Goal: Task Accomplishment & Management: Use online tool/utility

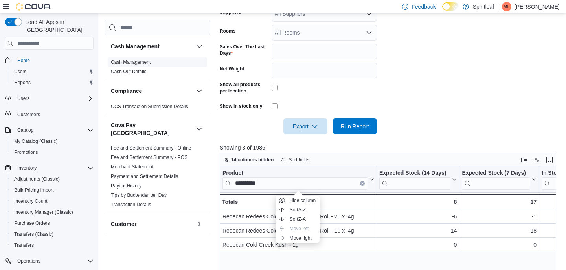
scroll to position [0, 35]
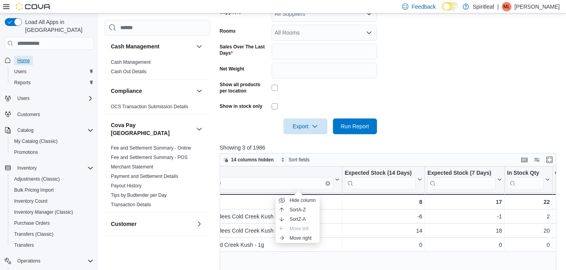
click at [31, 56] on link "Home" at bounding box center [23, 60] width 19 height 9
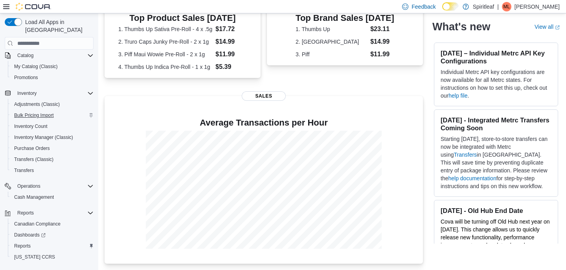
scroll to position [82, 0]
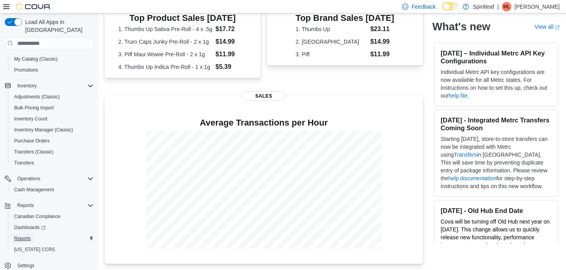
click at [26, 235] on span "Reports" at bounding box center [22, 238] width 17 height 6
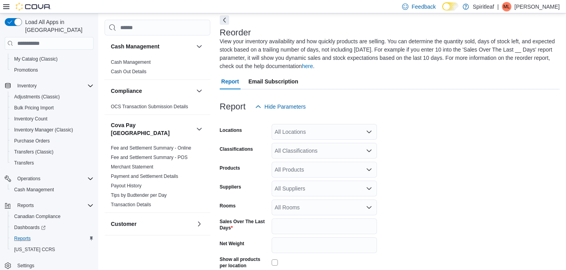
scroll to position [43, 0]
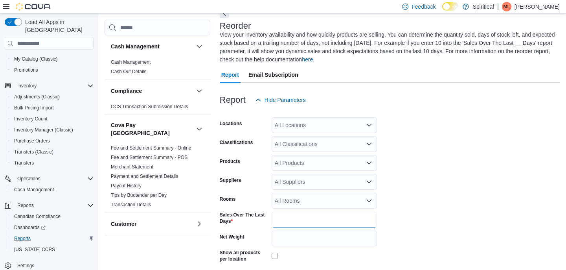
click at [291, 222] on input "*" at bounding box center [323, 219] width 105 height 16
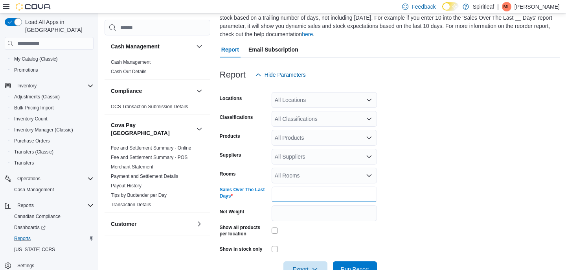
scroll to position [91, 0]
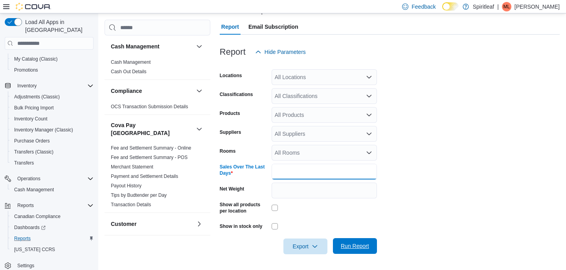
type input "**"
click at [359, 238] on span "Run Report" at bounding box center [354, 246] width 35 height 16
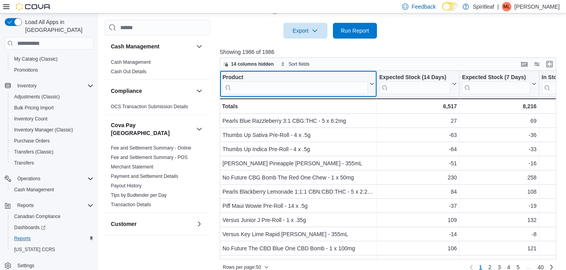
click at [248, 87] on input "search" at bounding box center [294, 87] width 145 height 13
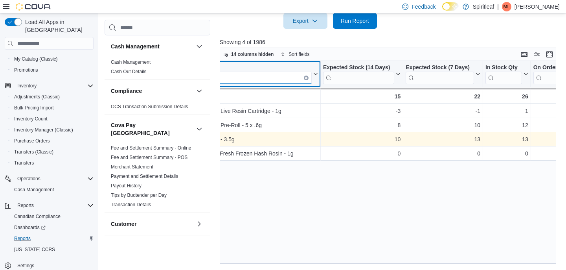
scroll to position [0, 59]
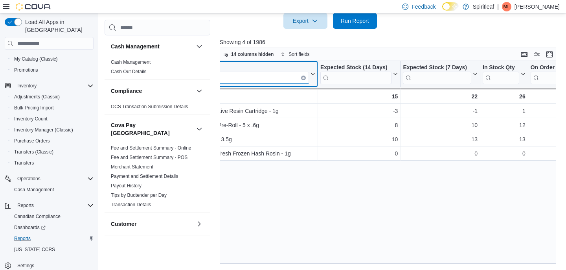
type input "**********"
click at [303, 77] on icon "Clear input" at bounding box center [304, 78] width 2 height 2
click at [286, 77] on div "Product Click to view column header actions Expected Stock (14 Days) Click to v…" at bounding box center [388, 162] width 337 height 202
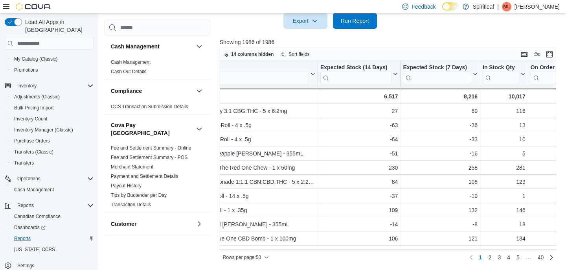
scroll to position [0, 0]
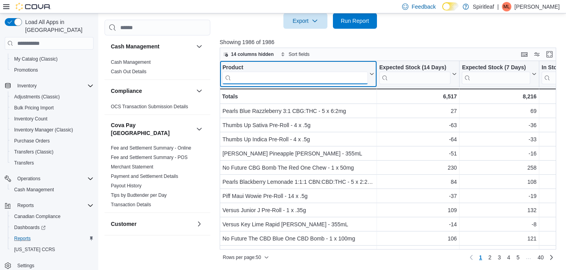
click at [286, 78] on input "search" at bounding box center [294, 78] width 145 height 13
type input "*"
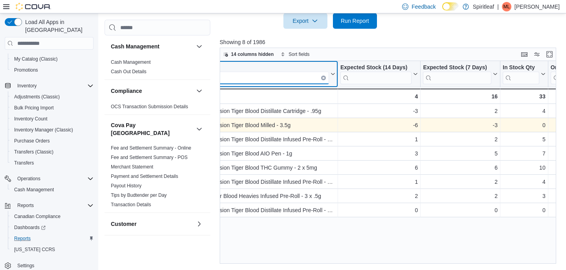
scroll to position [0, 39]
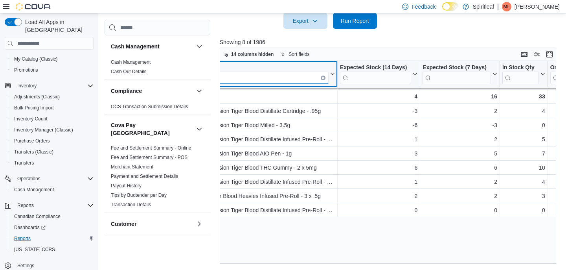
type input "**********"
click at [322, 77] on icon "Clear input" at bounding box center [323, 78] width 2 height 2
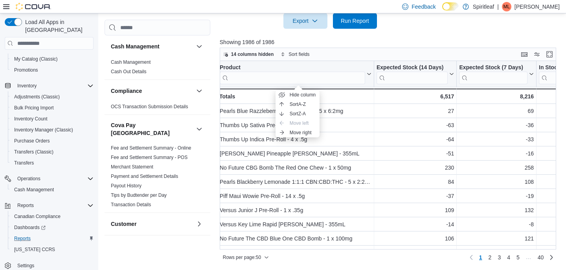
scroll to position [0, 0]
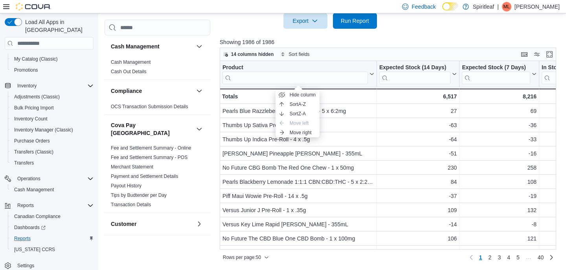
click at [302, 78] on div "Product Click to view column header actions Expected Stock (14 Days) Click to v…" at bounding box center [388, 155] width 337 height 188
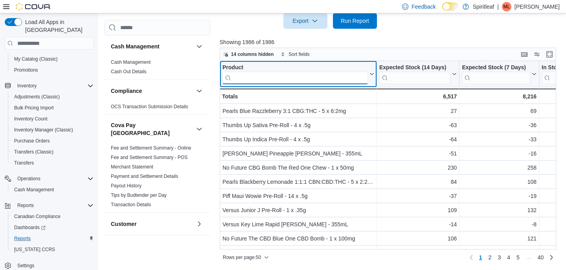
click at [295, 78] on input "search" at bounding box center [294, 78] width 145 height 13
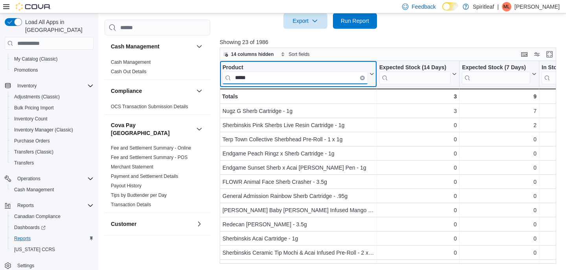
type input "*****"
click at [364, 79] on button "Clear input" at bounding box center [362, 77] width 5 height 5
click at [352, 79] on input "search" at bounding box center [294, 78] width 145 height 13
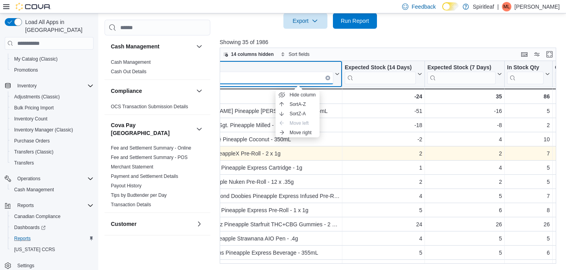
scroll to position [0, 34]
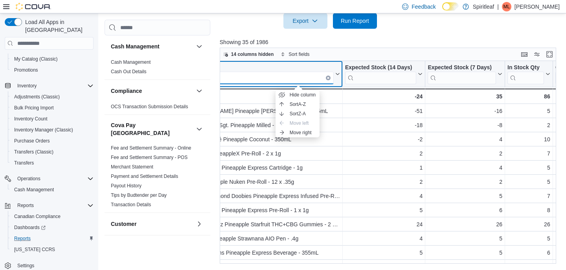
type input "*********"
click at [328, 78] on icon "Clear input" at bounding box center [328, 78] width 2 height 2
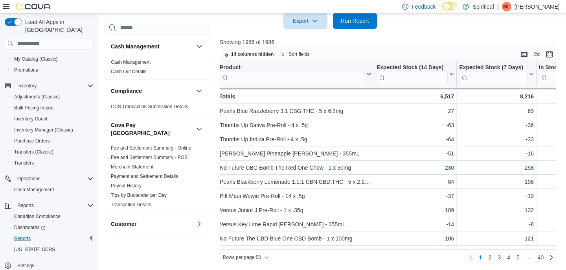
click at [303, 78] on div "Product Click to view column header actions Expected Stock (14 Days) Click to v…" at bounding box center [388, 155] width 337 height 188
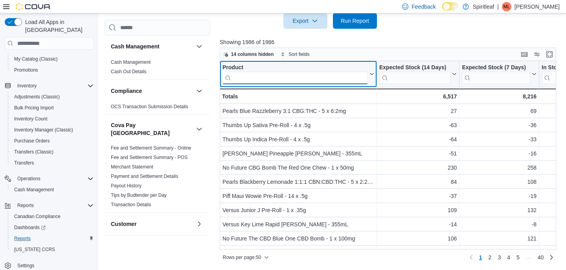
click at [301, 79] on input "search" at bounding box center [294, 78] width 145 height 13
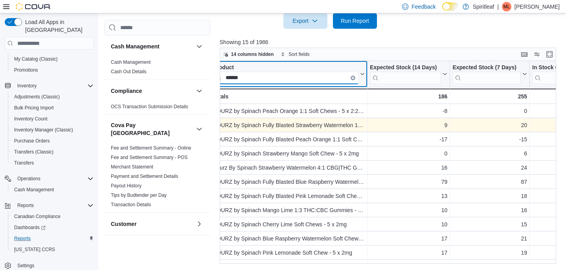
scroll to position [0, 9]
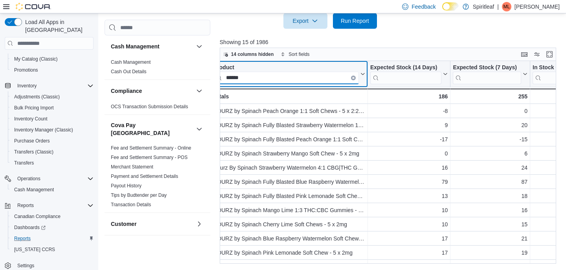
type input "*****"
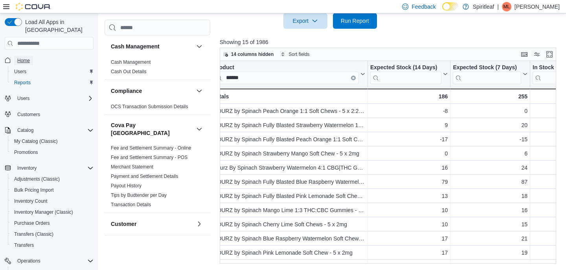
click at [24, 57] on span "Home" at bounding box center [23, 60] width 13 height 6
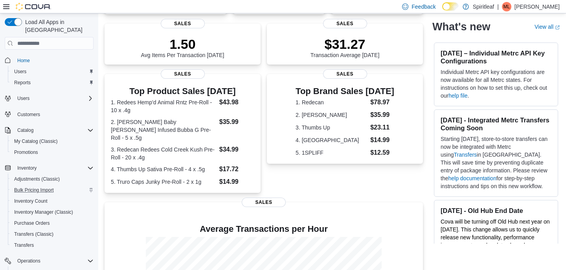
scroll to position [82, 0]
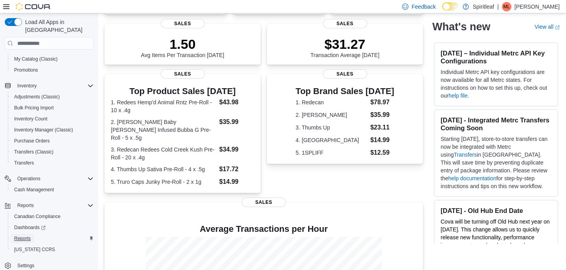
click at [25, 235] on span "Reports" at bounding box center [22, 238] width 17 height 6
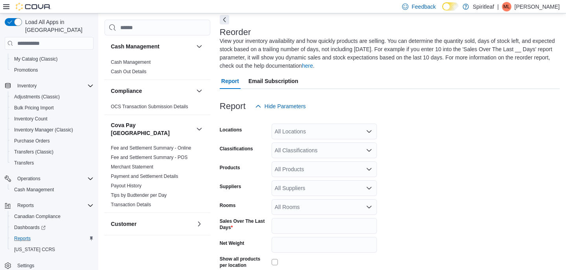
scroll to position [43, 0]
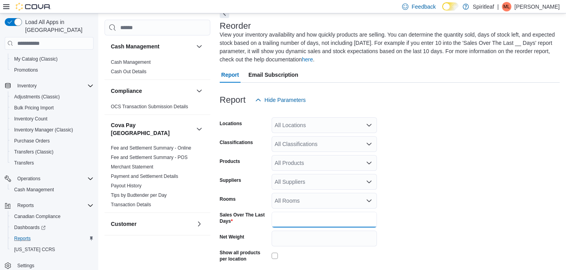
click at [298, 221] on input "*" at bounding box center [323, 219] width 105 height 16
type input "**"
click at [461, 210] on form "Locations All Locations Classifications All Classifications Products All Produc…" at bounding box center [390, 205] width 340 height 194
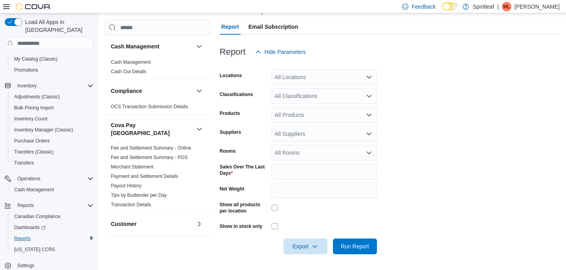
click at [358, 237] on div at bounding box center [390, 235] width 340 height 6
click at [355, 246] on span "Run Report" at bounding box center [355, 246] width 28 height 8
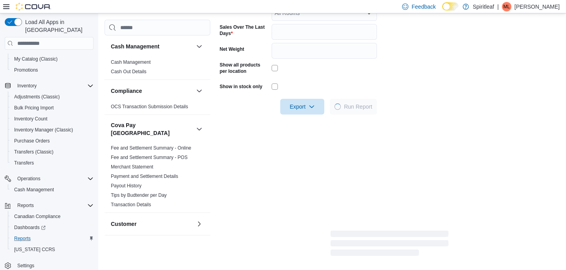
scroll to position [231, 0]
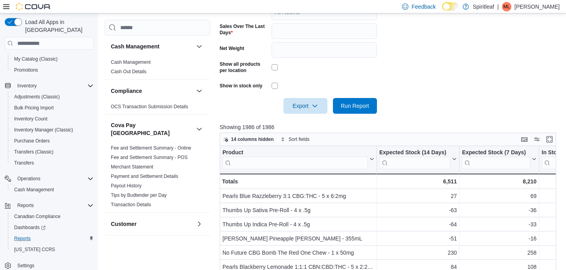
click at [296, 168] on input "search" at bounding box center [294, 162] width 145 height 13
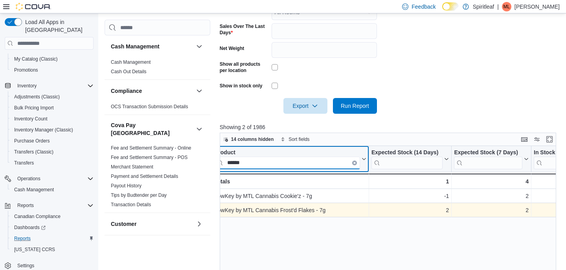
scroll to position [0, 0]
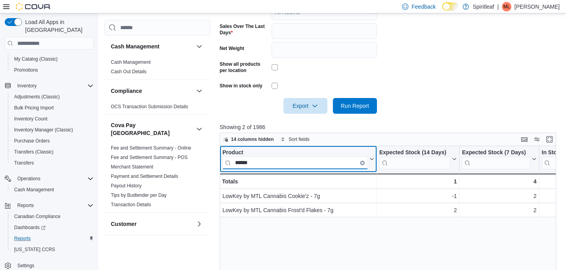
type input "******"
click at [362, 161] on button "Clear input" at bounding box center [362, 162] width 5 height 5
click at [356, 163] on input "search" at bounding box center [294, 162] width 145 height 13
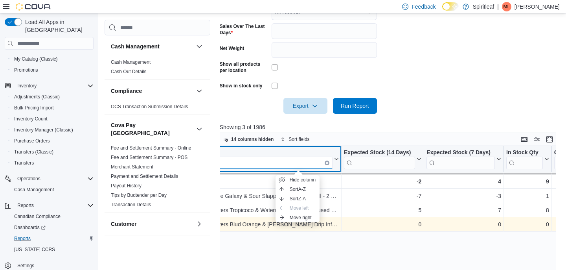
scroll to position [0, 44]
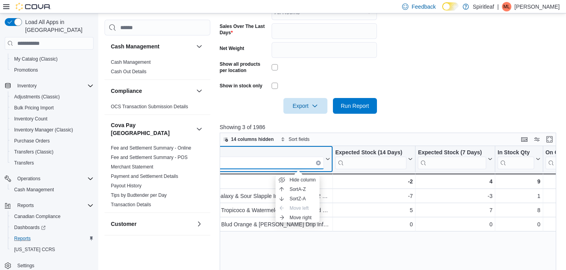
type input "*******"
click at [319, 163] on button "Clear input" at bounding box center [318, 162] width 5 height 5
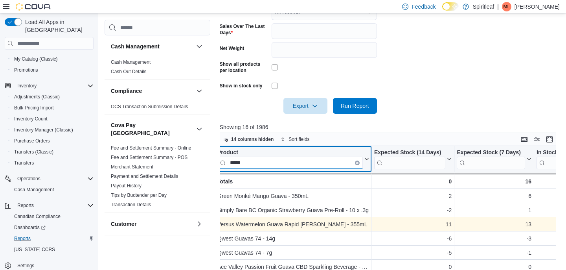
scroll to position [0, 0]
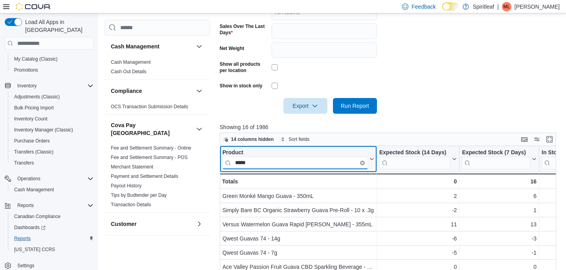
type input "*****"
